Goal: Connect with others: Participate in discussion

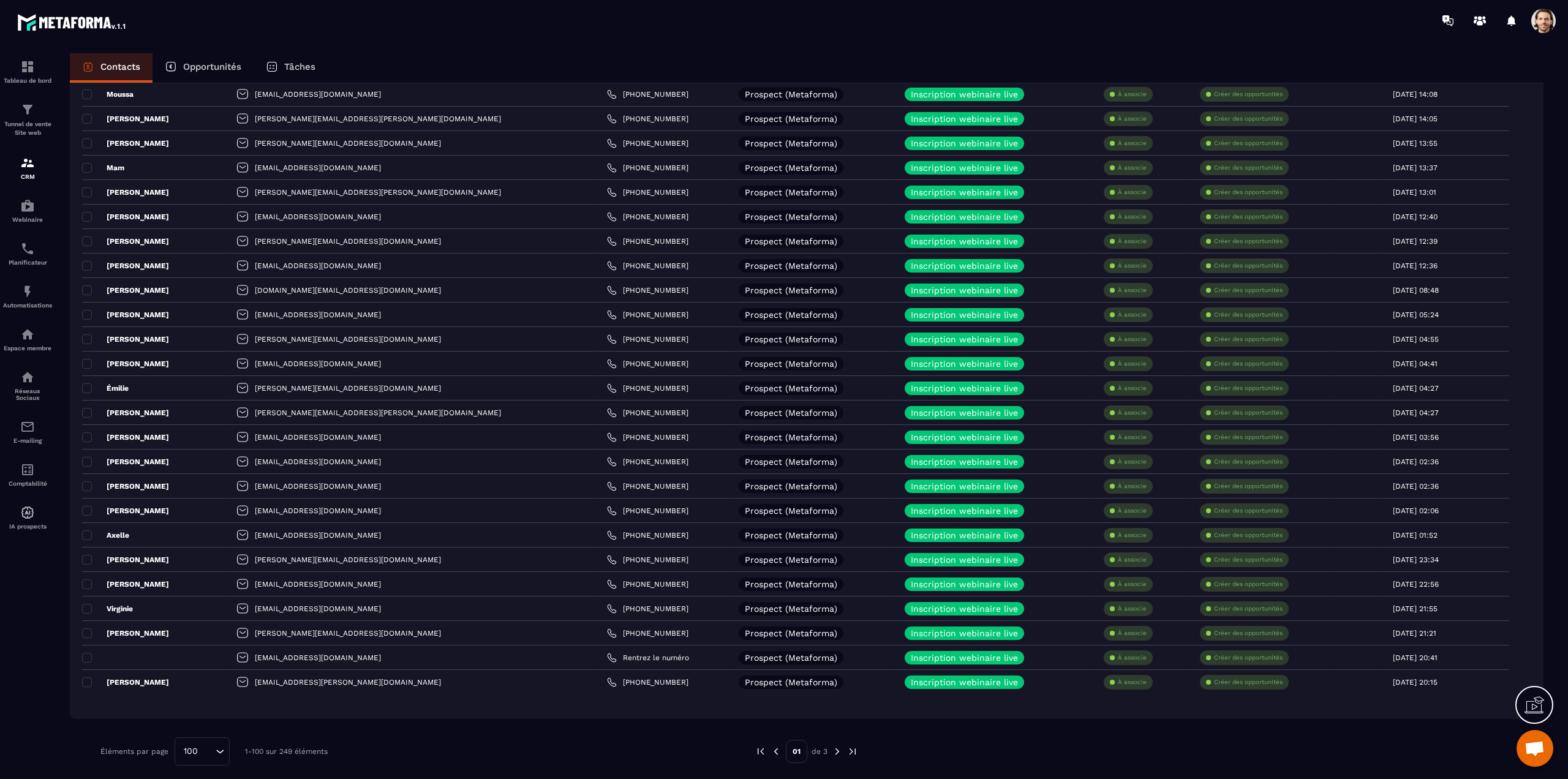
scroll to position [1950, 0]
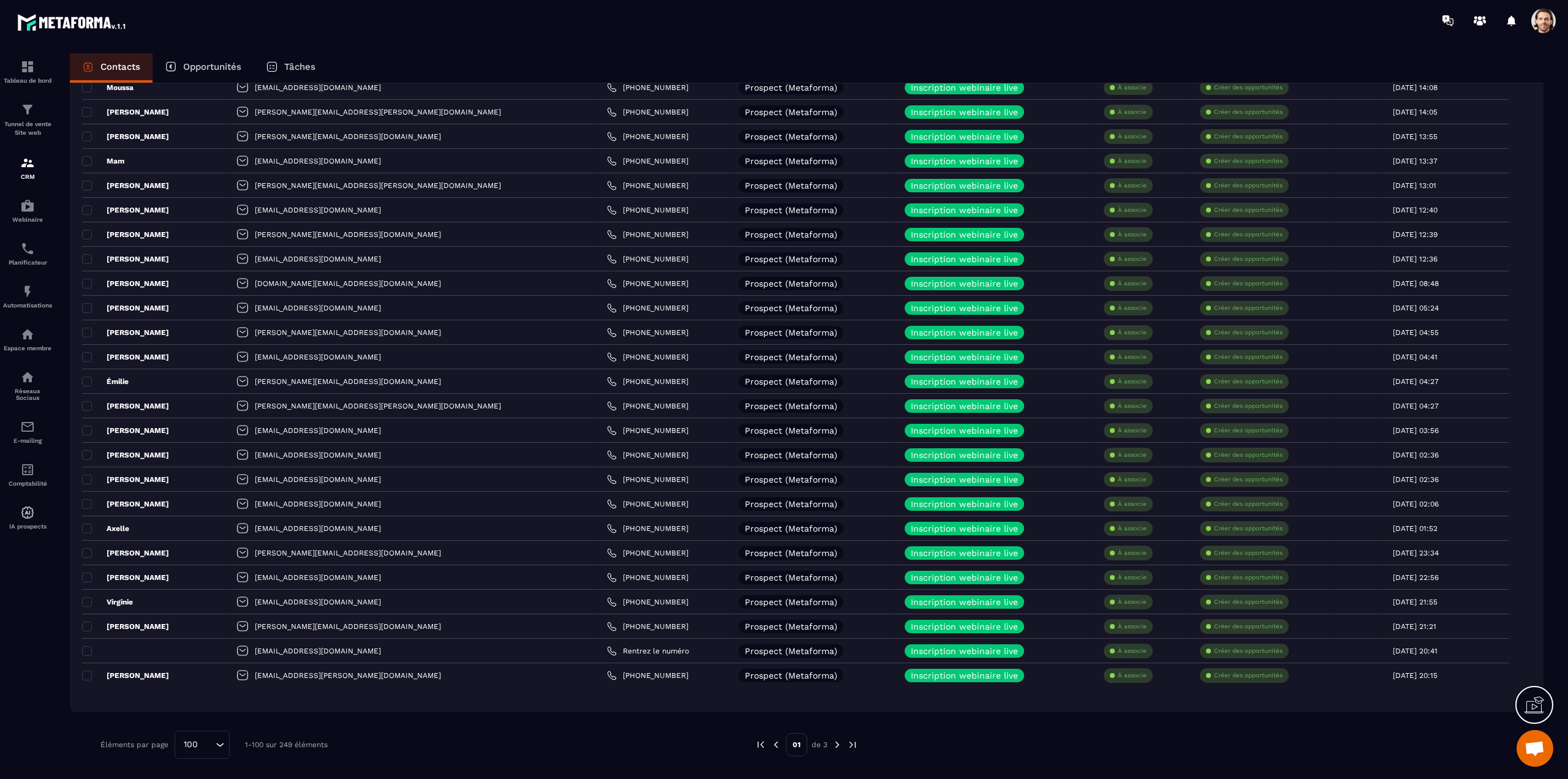
click at [834, 746] on img at bounding box center [838, 744] width 11 height 11
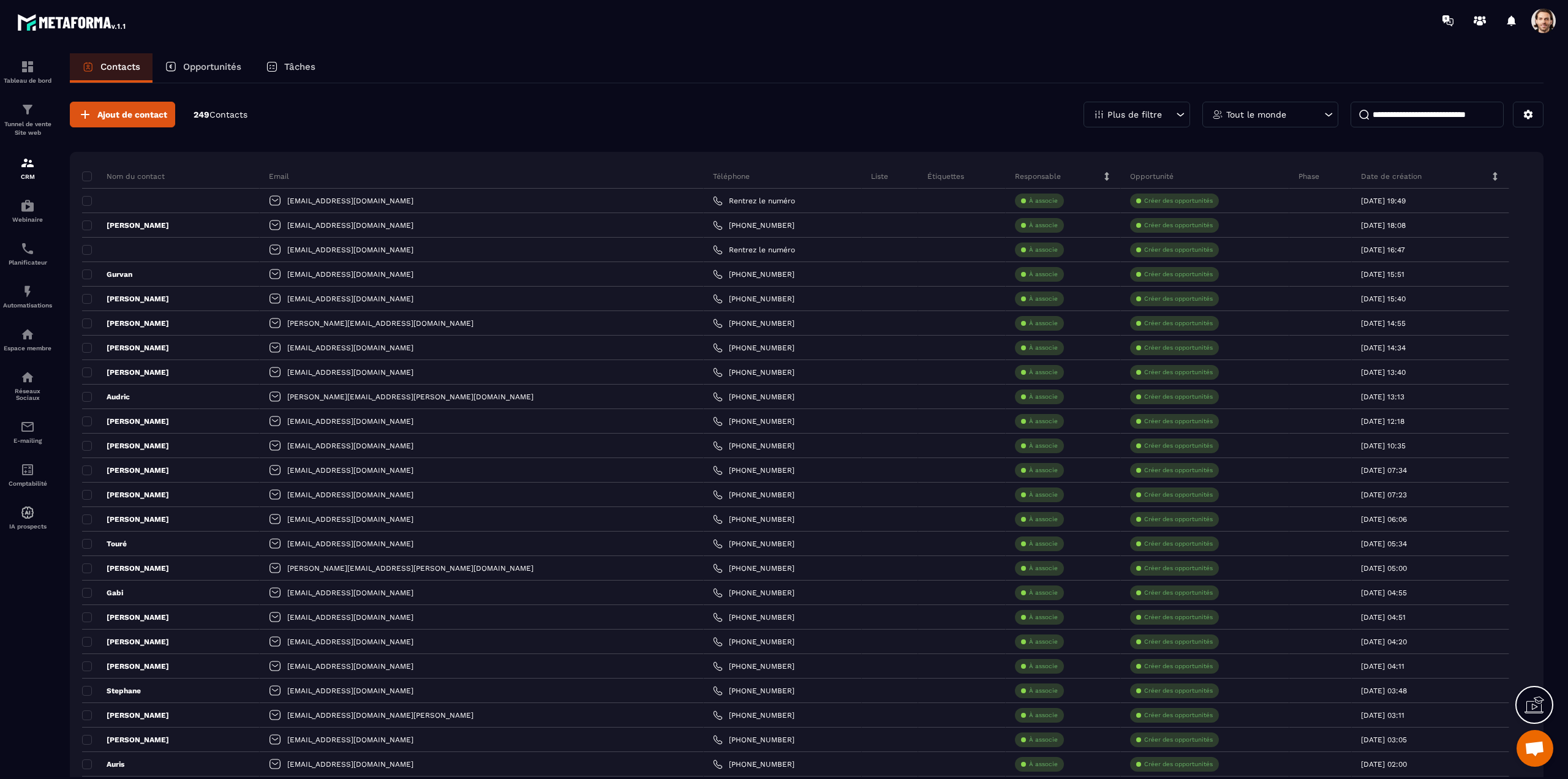
click at [1415, 112] on input at bounding box center [1427, 114] width 153 height 25
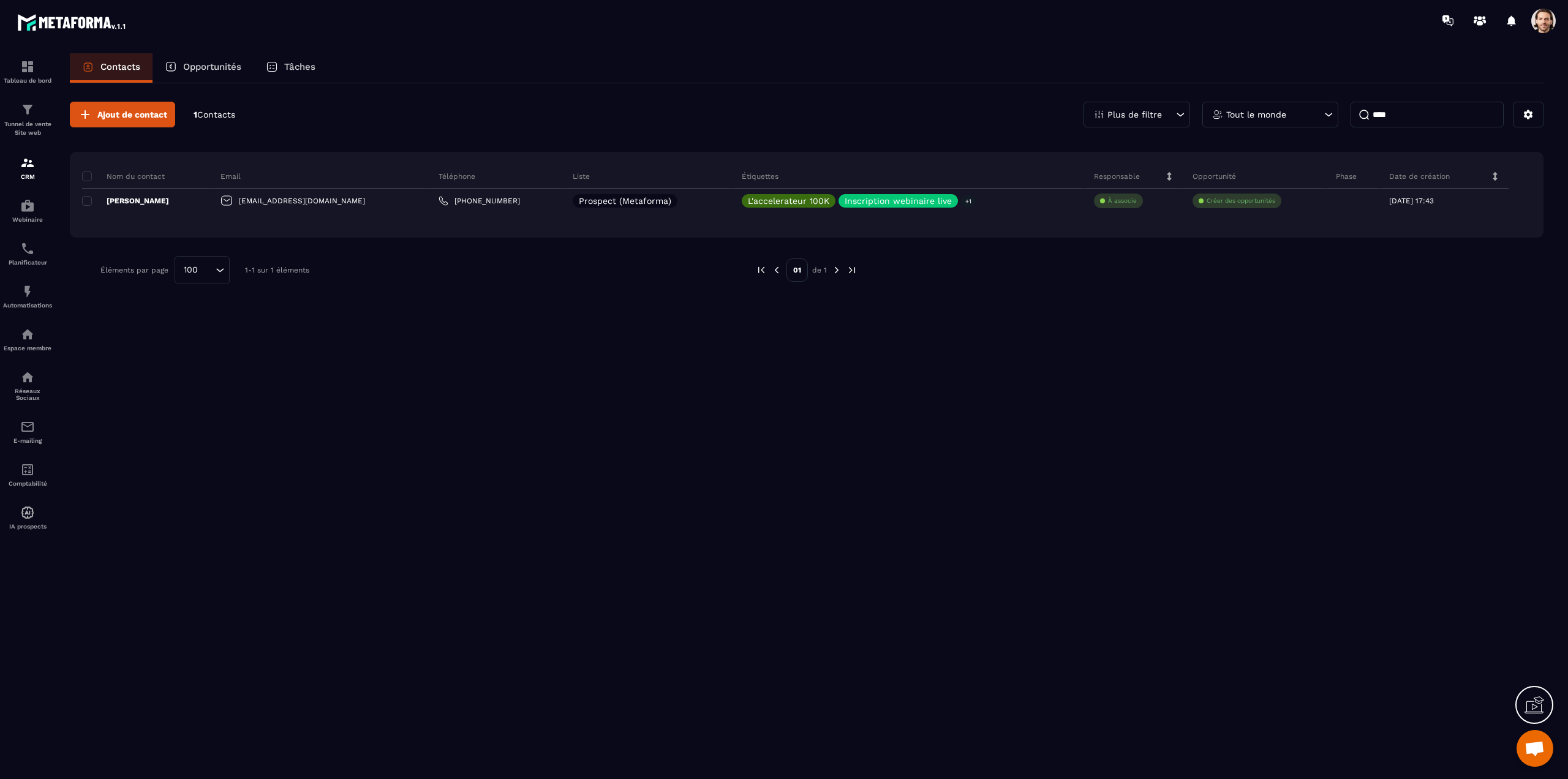
type input "****"
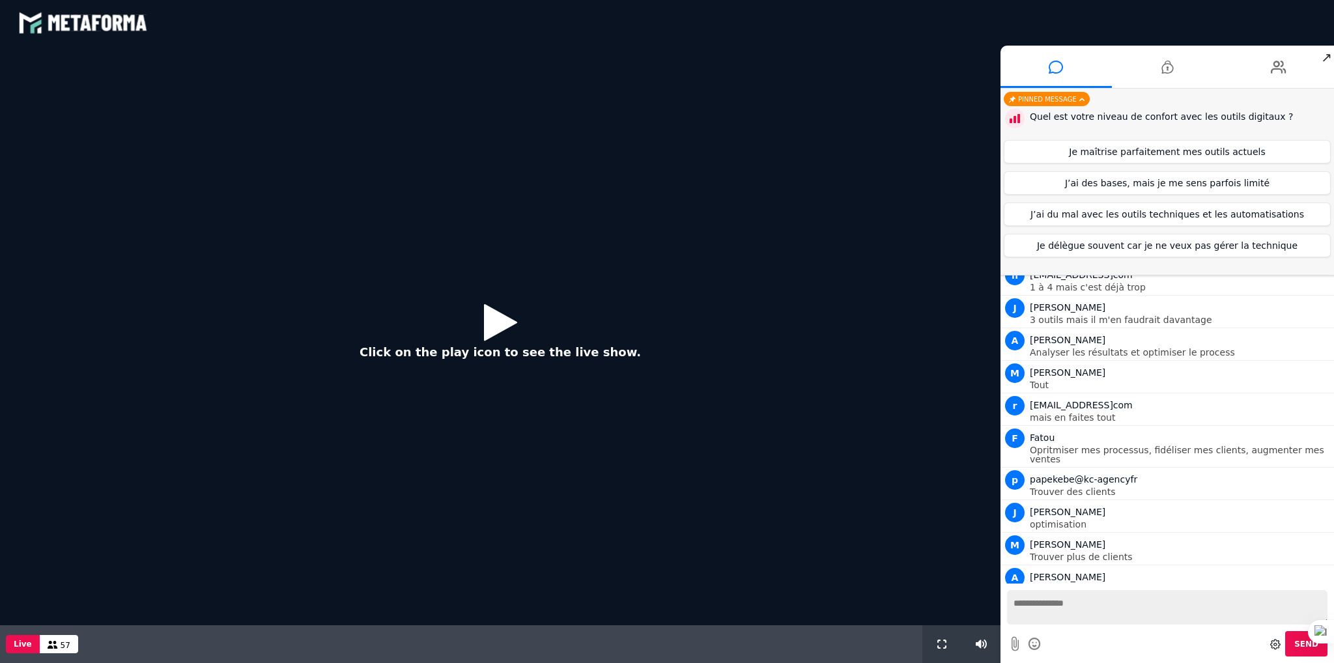
scroll to position [848, 0]
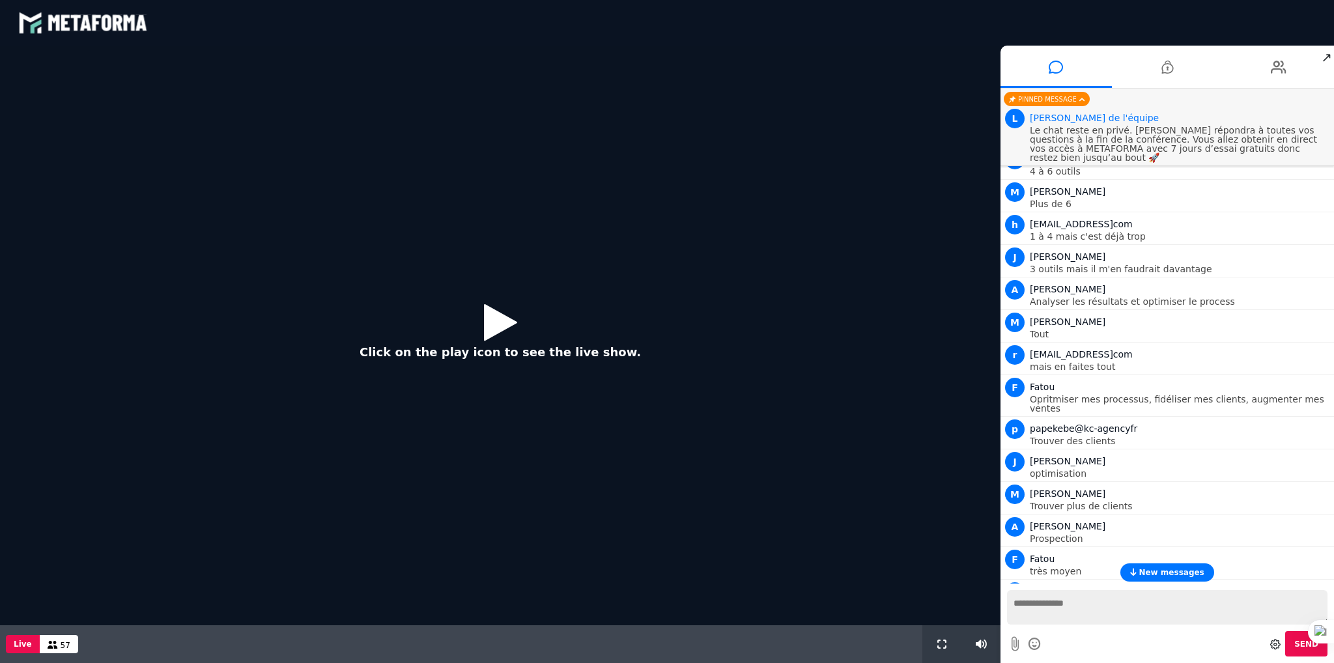
click at [1136, 571] on icon at bounding box center [1133, 572] width 6 height 8
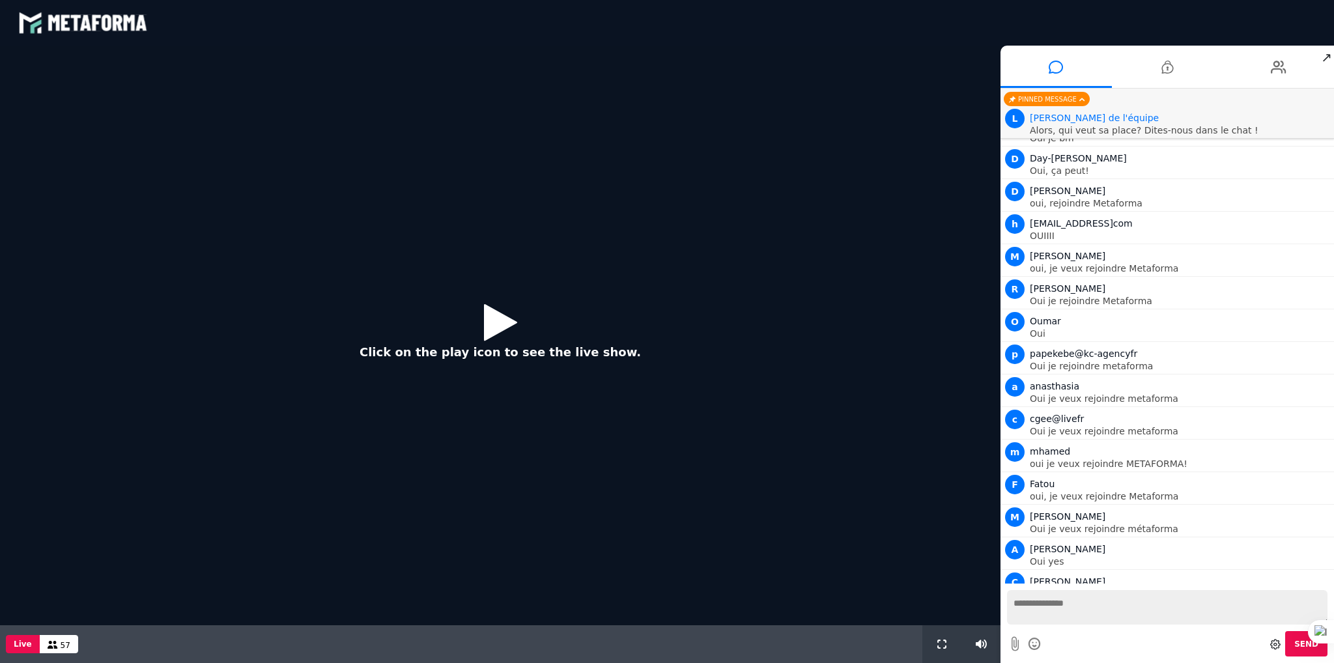
scroll to position [2136, 0]
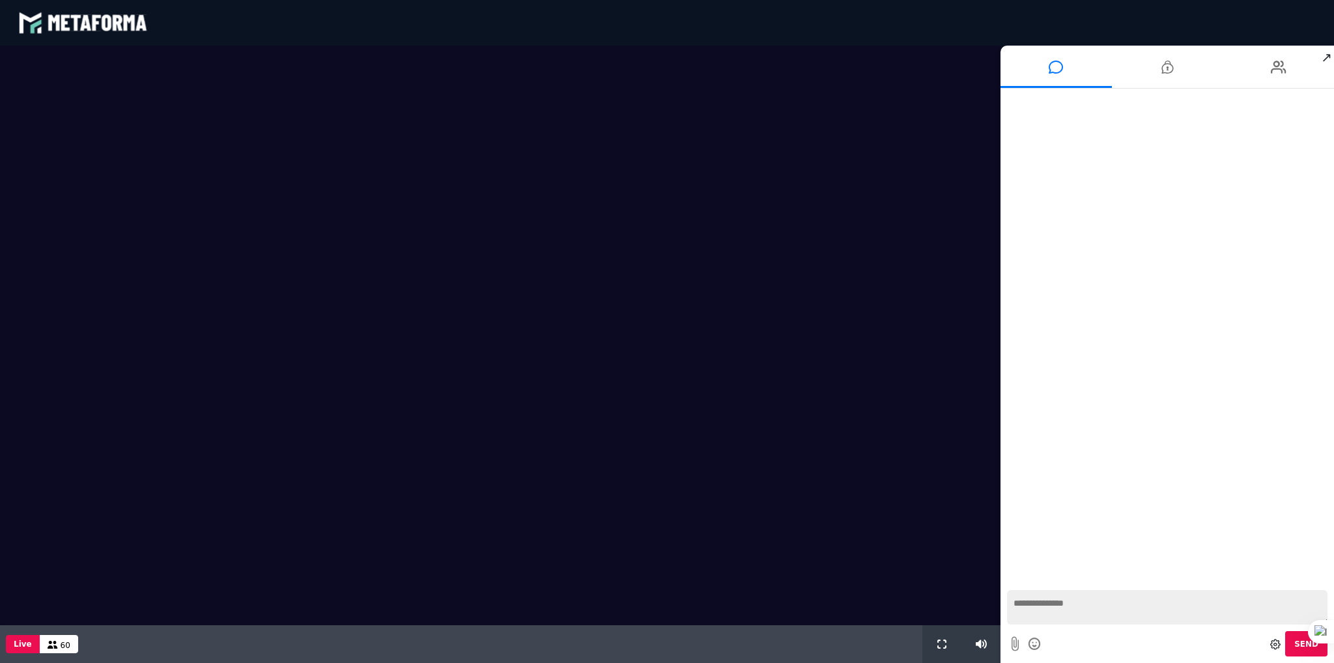
scroll to position [779, 0]
